Goal: Navigation & Orientation: Go to known website

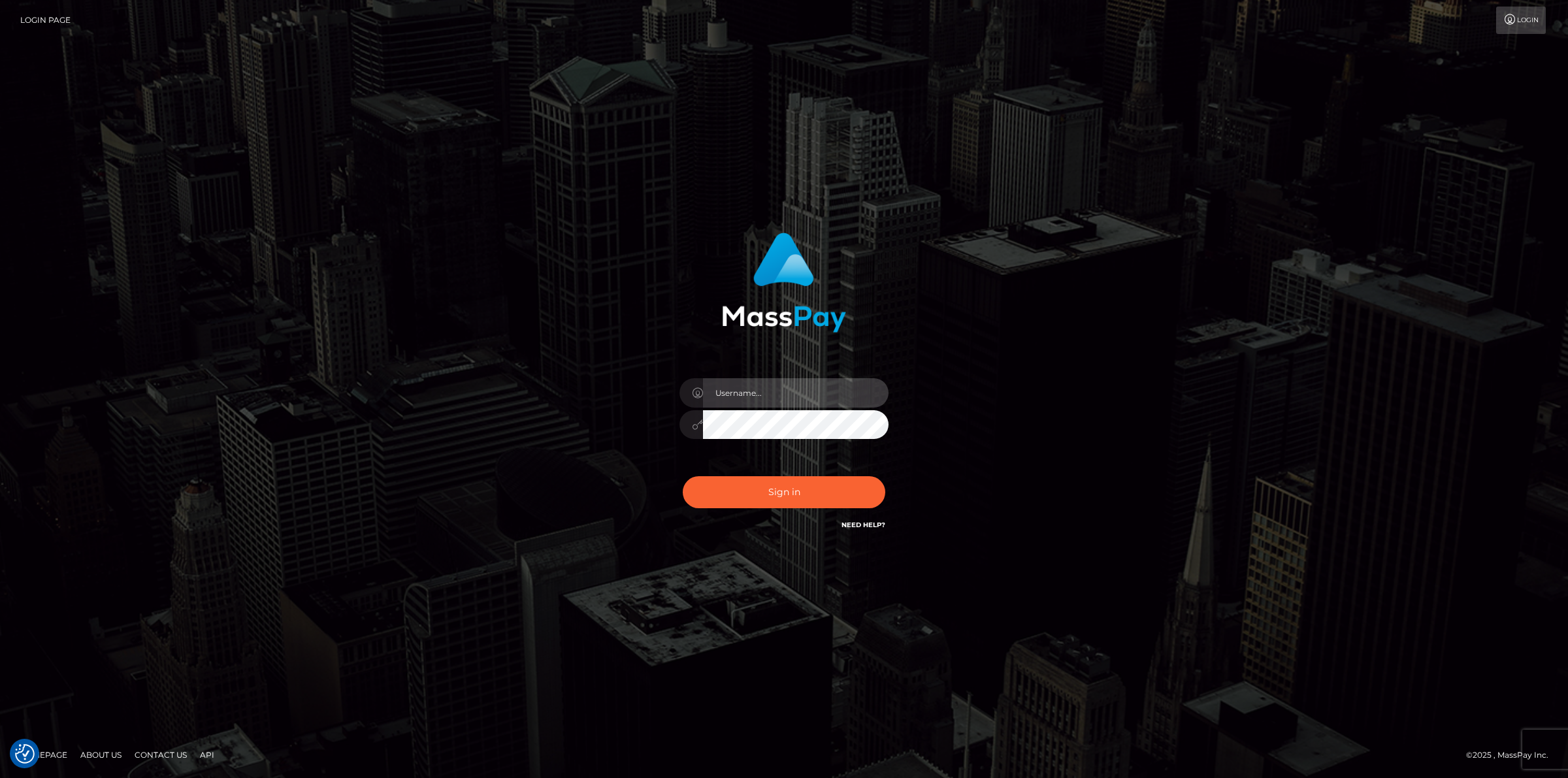
click at [799, 394] on input "text" at bounding box center [796, 393] width 186 height 30
type input "jsmith"
click at [771, 639] on div "jsmith Sign in" at bounding box center [784, 389] width 1568 height 528
click at [735, 496] on button "Sign in" at bounding box center [784, 492] width 202 height 32
drag, startPoint x: 736, startPoint y: 384, endPoint x: 720, endPoint y: 393, distance: 18.4
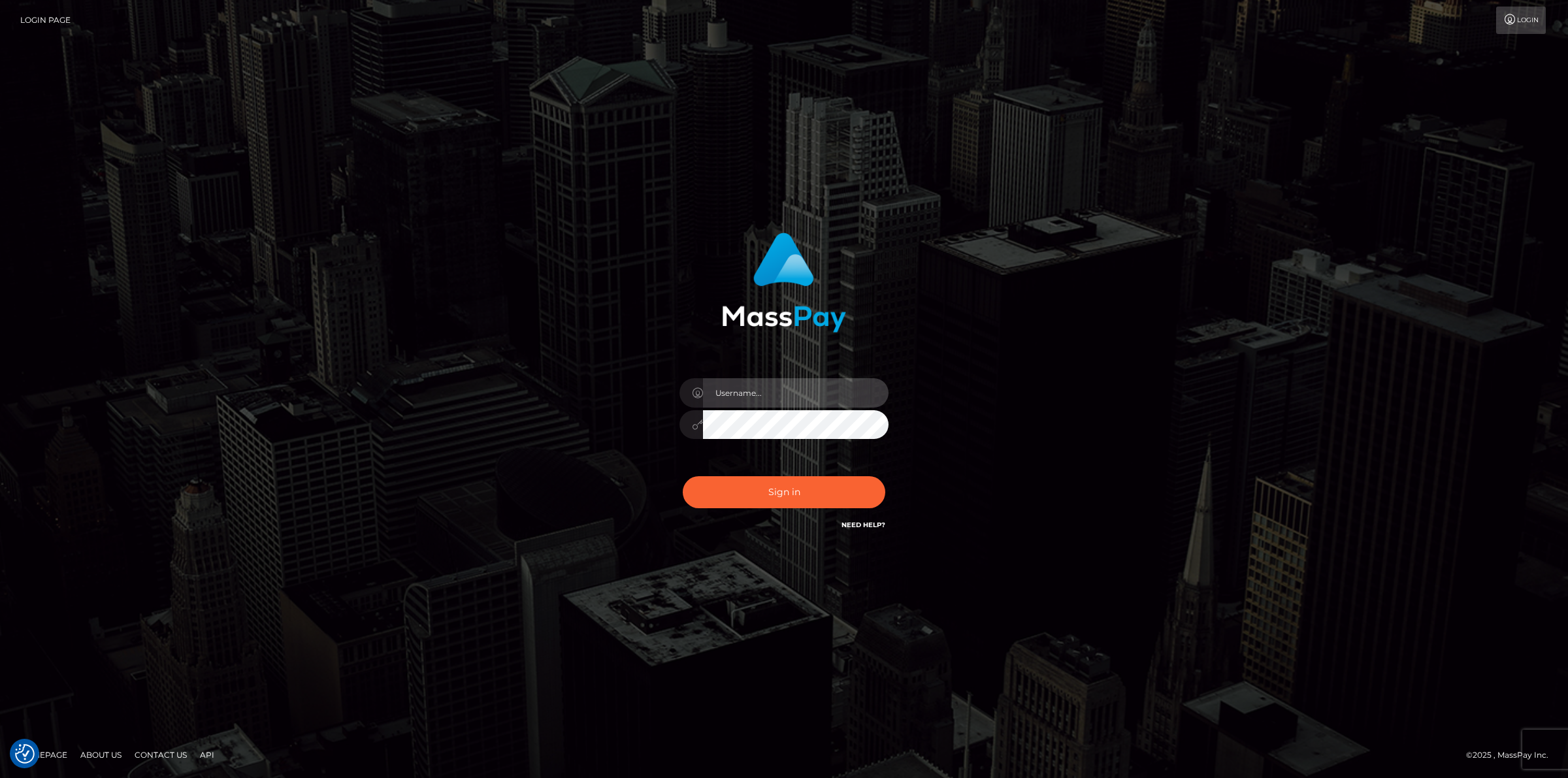
click at [736, 384] on input "text" at bounding box center [796, 393] width 186 height 30
type input "jsmith"
click at [739, 487] on button "Sign in" at bounding box center [784, 492] width 202 height 32
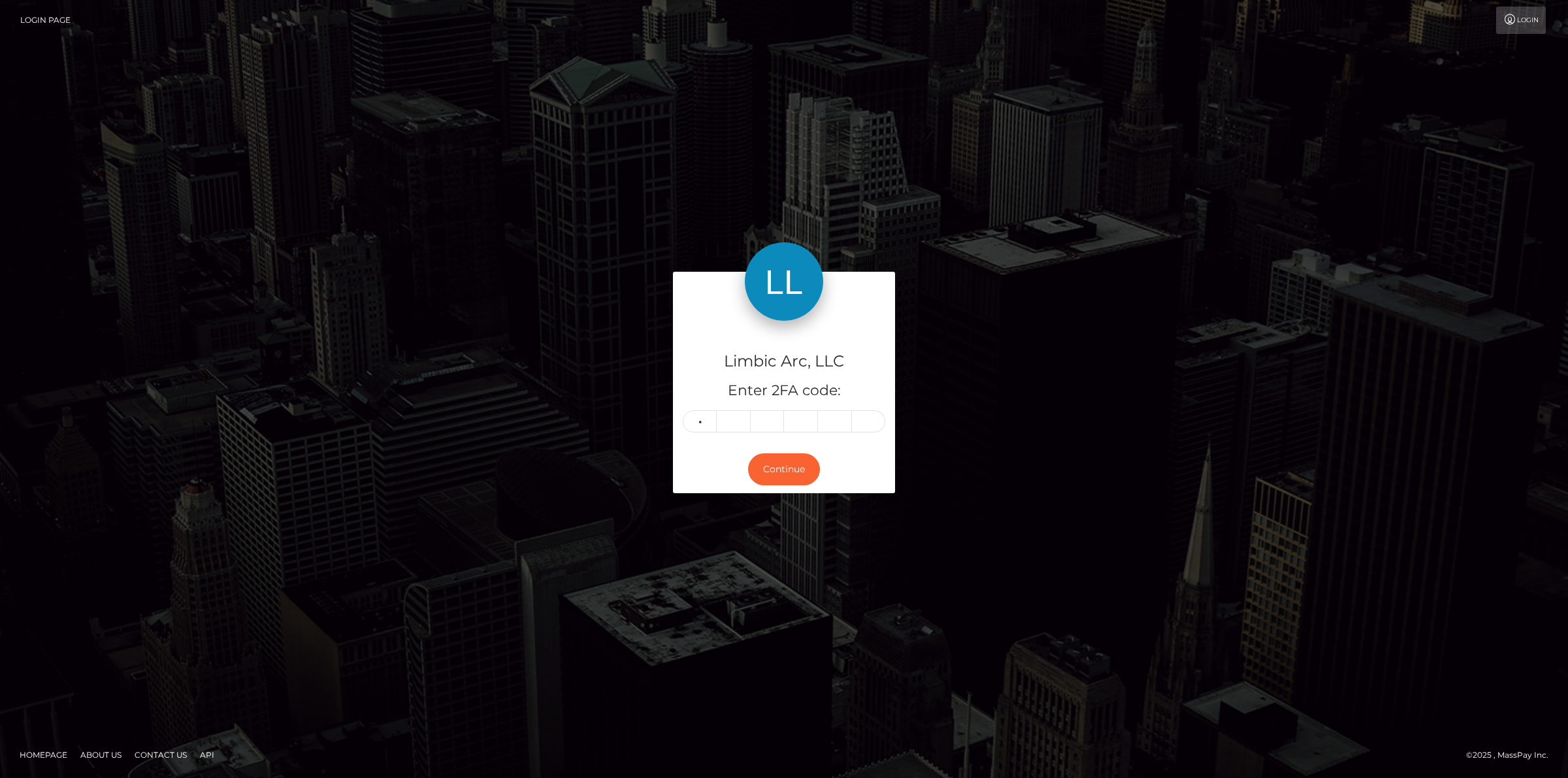
type input "8"
type input "5"
type input "0"
type input "1"
type input "6"
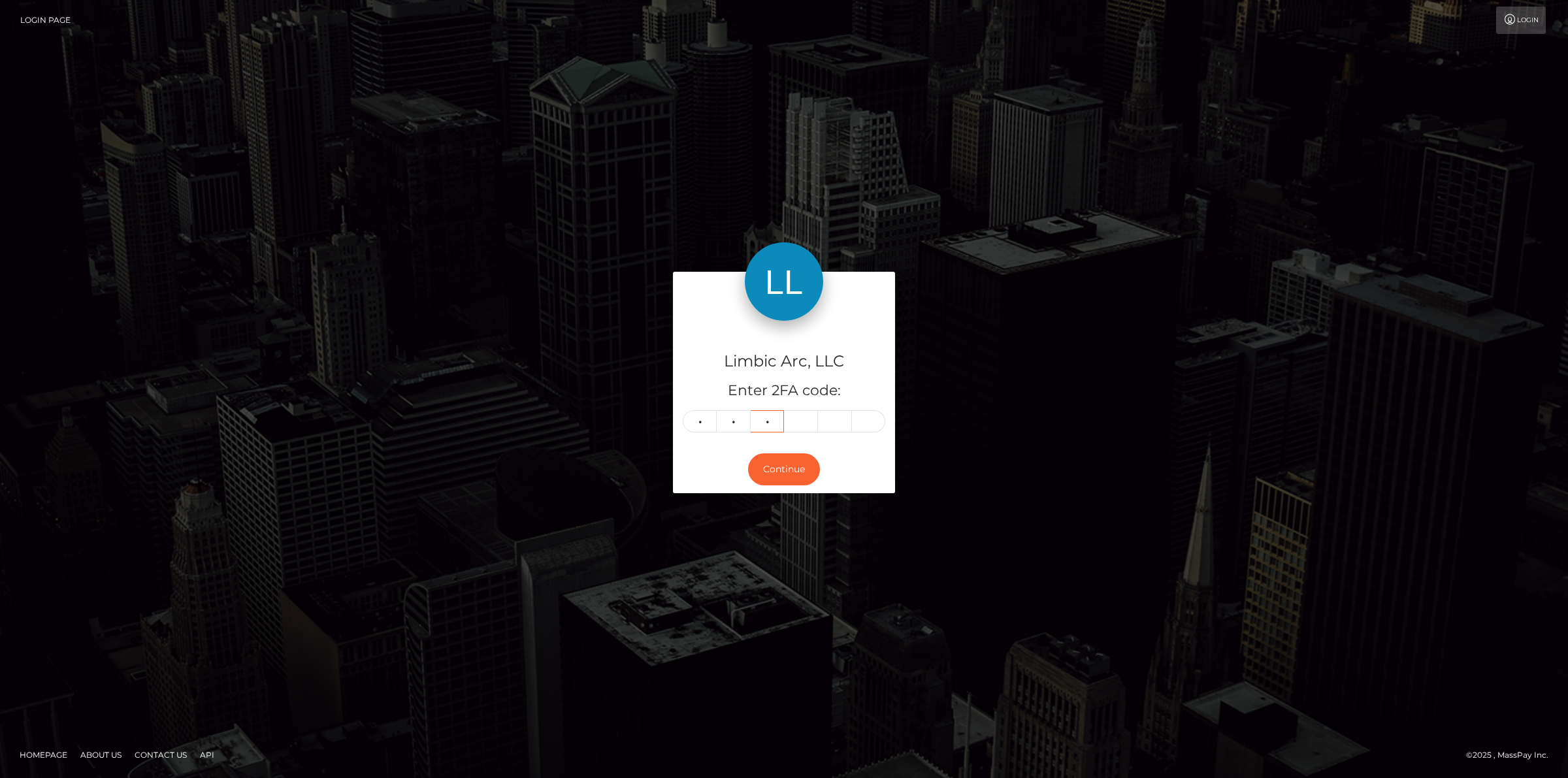
type input "7"
type input "2"
type input "5"
type input "8"
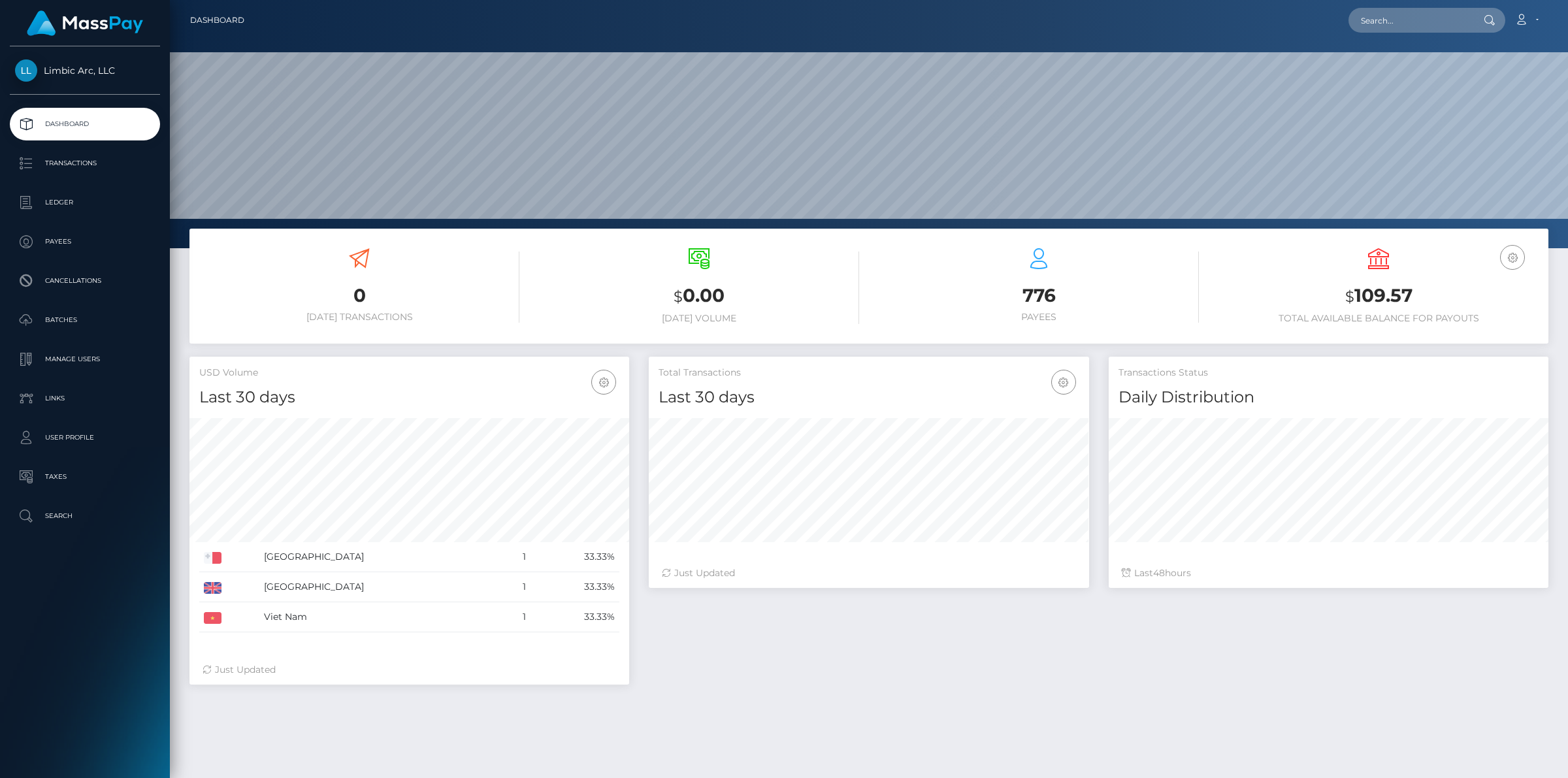
scroll to position [230, 439]
